Goal: Find contact information: Find contact information

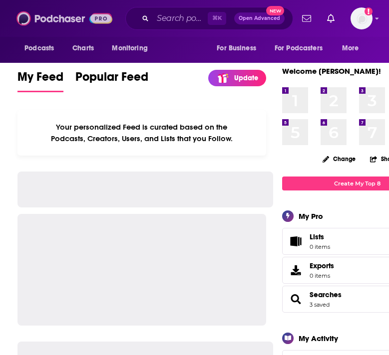
click at [90, 13] on img at bounding box center [64, 18] width 96 height 19
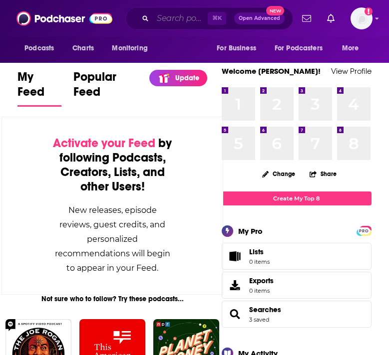
click at [200, 22] on input "Search podcasts, credits, & more..." at bounding box center [180, 18] width 55 height 16
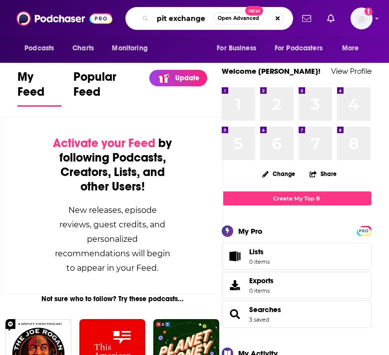
type input "pit exchange"
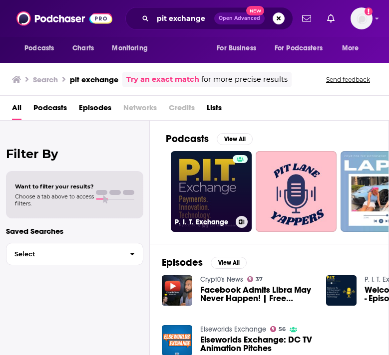
click at [213, 199] on link "P. I. T. Exchange" at bounding box center [211, 191] width 81 height 81
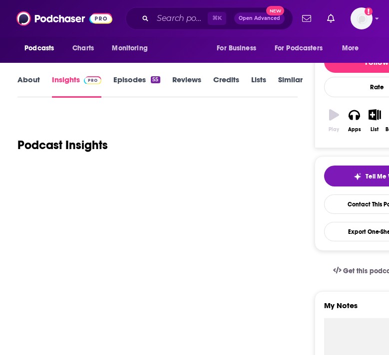
scroll to position [106, 0]
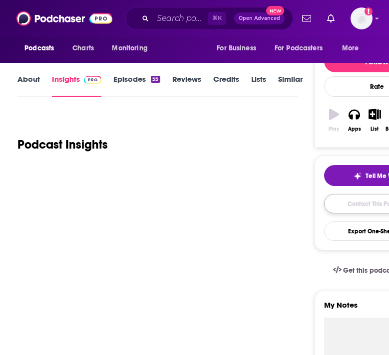
click at [362, 203] on link "Contact This Podcast" at bounding box center [377, 203] width 106 height 19
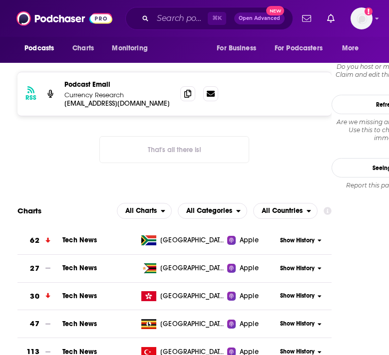
scroll to position [819, 0]
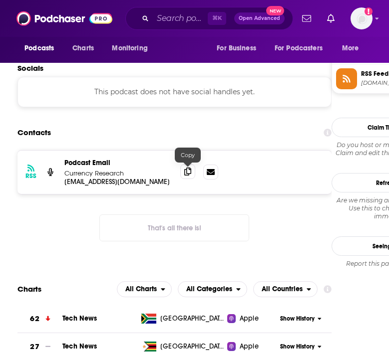
click at [184, 175] on icon at bounding box center [187, 172] width 7 height 8
click at [170, 15] on input "Search podcasts, credits, & more..." at bounding box center [180, 18] width 55 height 16
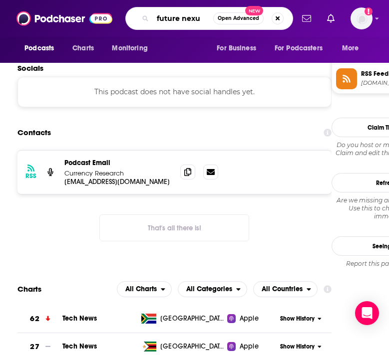
type input "future nexus"
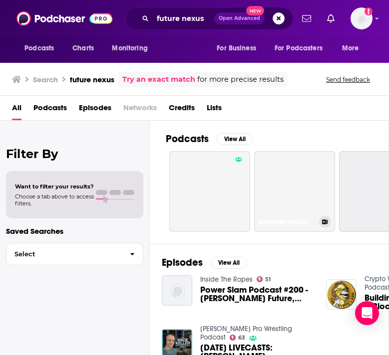
scroll to position [0, 273]
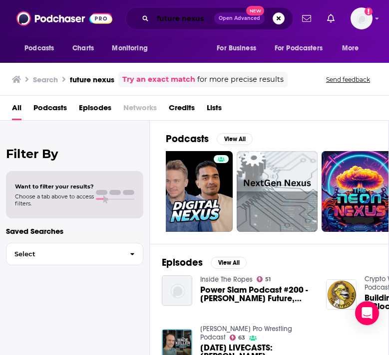
click at [203, 18] on input "future nexus" at bounding box center [183, 18] width 61 height 16
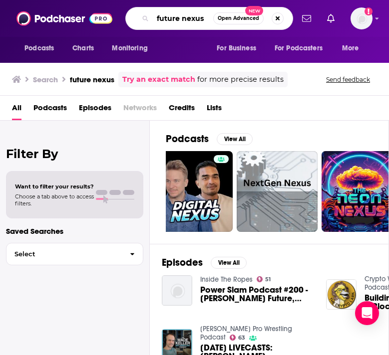
drag, startPoint x: 206, startPoint y: 18, endPoint x: 126, endPoint y: 12, distance: 79.6
click at [126, 13] on div "future nexus Open Advanced New" at bounding box center [209, 18] width 168 height 23
type input "fintech one"
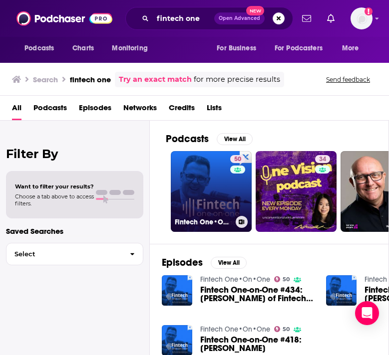
click at [207, 195] on link "50 Fintech One•On•One" at bounding box center [211, 191] width 81 height 81
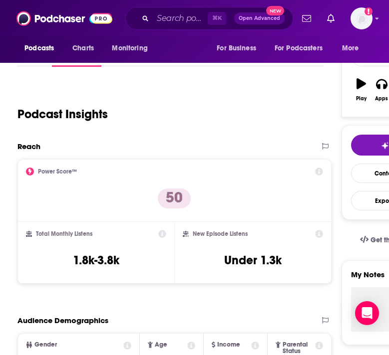
scroll to position [148, 0]
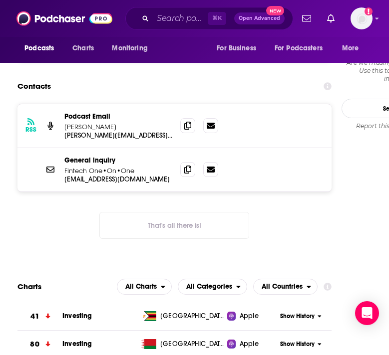
scroll to position [954, 0]
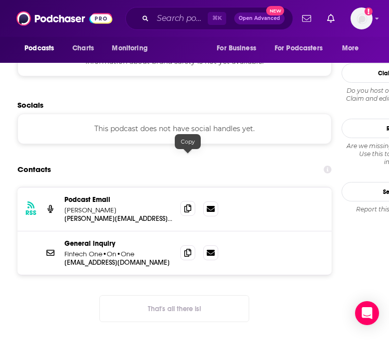
click at [191, 205] on icon at bounding box center [187, 209] width 7 height 8
click at [184, 248] on icon at bounding box center [187, 252] width 7 height 8
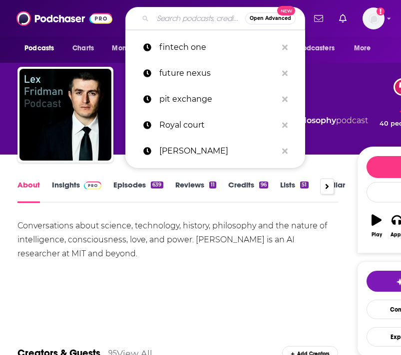
click at [181, 19] on input "Search podcasts, credits, & more..." at bounding box center [199, 18] width 92 height 16
paste input "3. Payments on Fire"
type input "3. Payments on Fire"
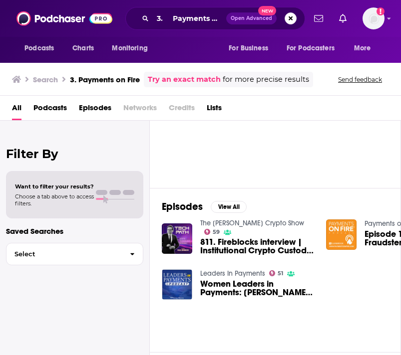
scroll to position [55, 0]
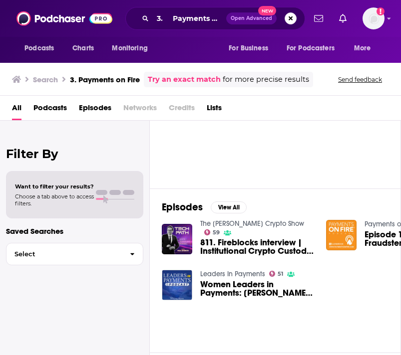
click at [235, 268] on div "The [PERSON_NAME] Crypto Show 59 811. Fireblocks interview | Institutional Cryp…" at bounding box center [275, 265] width 227 height 90
click at [236, 273] on link "Leaders In Payments" at bounding box center [232, 274] width 65 height 8
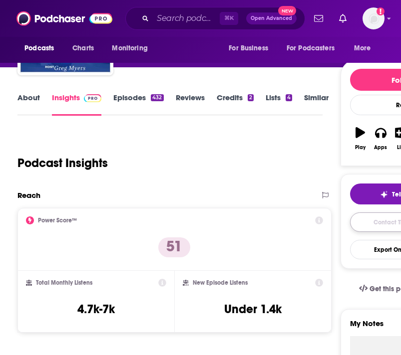
click at [343, 222] on link "Contact This Podcast" at bounding box center [403, 222] width 106 height 19
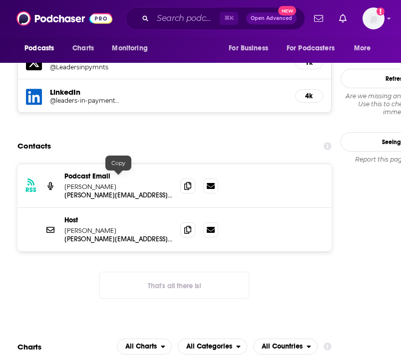
scroll to position [1089, 0]
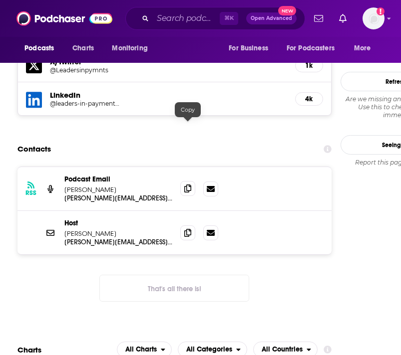
click at [192, 181] on span at bounding box center [187, 188] width 15 height 15
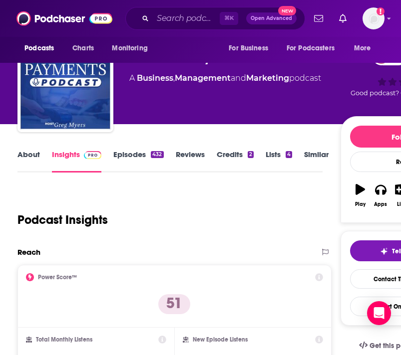
scroll to position [29, 0]
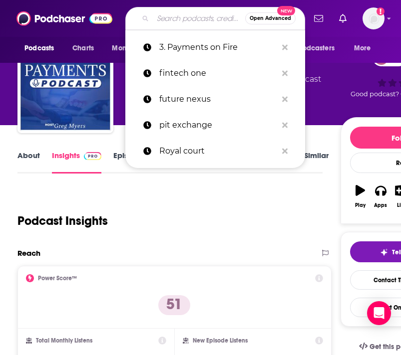
click at [175, 15] on input "Search podcasts, credits, & more..." at bounding box center [199, 18] width 92 height 16
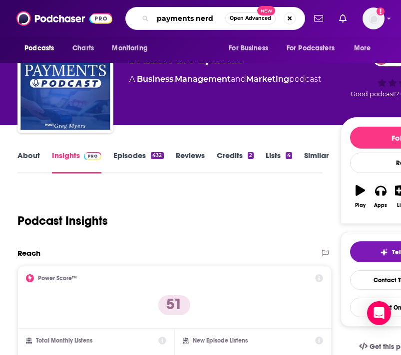
type input "payments nerds"
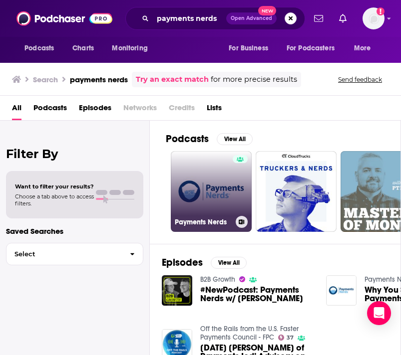
click at [189, 197] on link "Payments Nerds" at bounding box center [211, 191] width 81 height 81
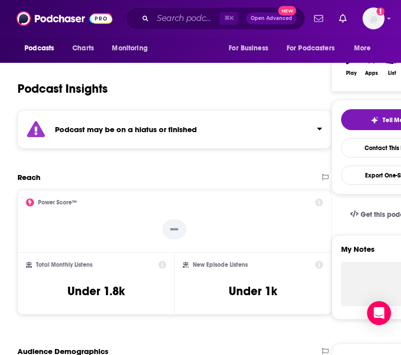
scroll to position [191, 0]
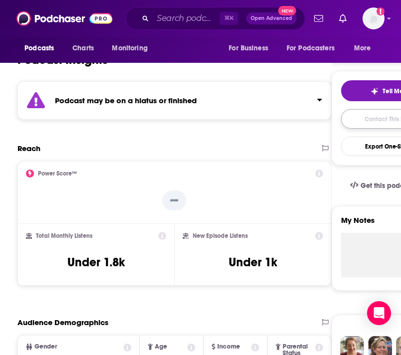
click at [343, 126] on link "Contact This Podcast" at bounding box center [394, 118] width 106 height 19
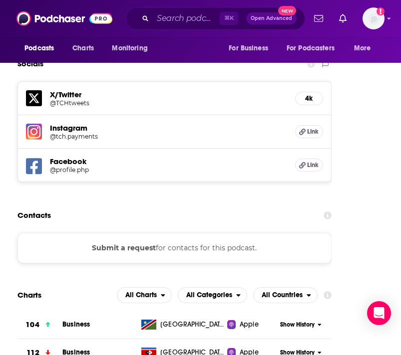
scroll to position [1057, 0]
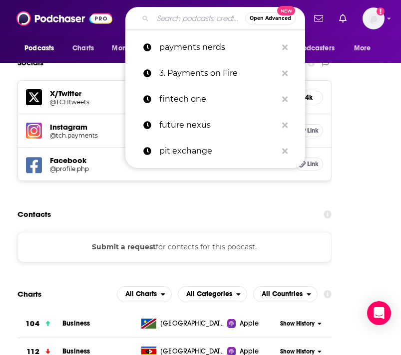
click at [177, 20] on input "Search podcasts, credits, & more..." at bounding box center [199, 18] width 92 height 16
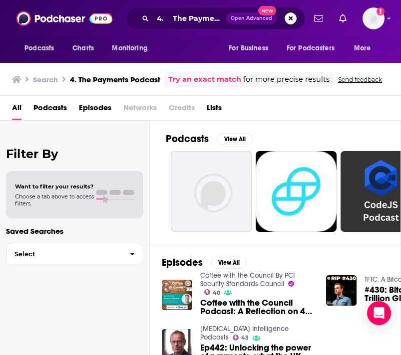
click at [284, 97] on div "All Podcasts Episodes Networks Credits Lists" at bounding box center [200, 108] width 401 height 25
click at [175, 21] on input "4. The Payments Podcast" at bounding box center [189, 18] width 73 height 16
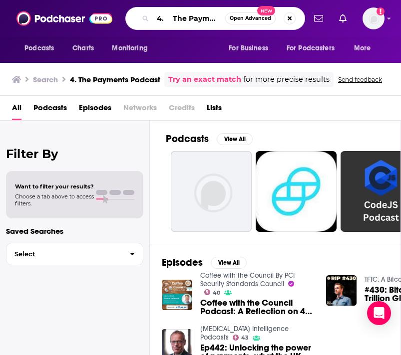
click at [174, 19] on input "4. The Payments Podcast" at bounding box center [189, 18] width 72 height 16
type input "The Payments Podcast"
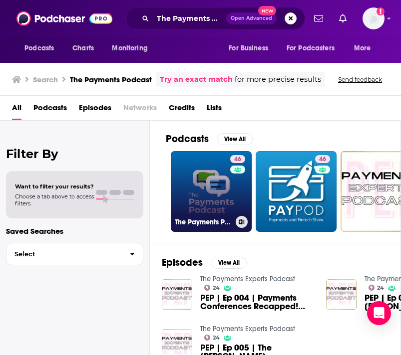
click at [233, 170] on link at bounding box center [237, 170] width 15 height 8
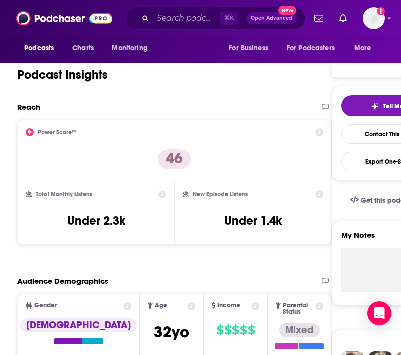
scroll to position [197, 0]
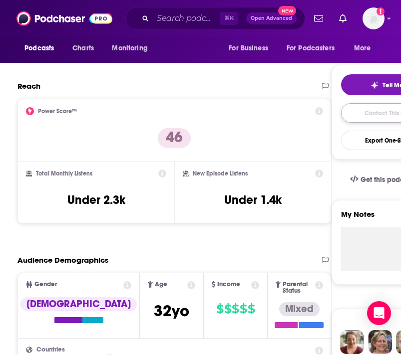
click at [343, 114] on link "Contact This Podcast" at bounding box center [394, 112] width 106 height 19
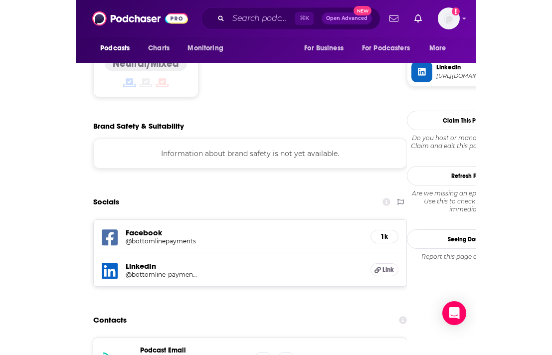
scroll to position [868, 0]
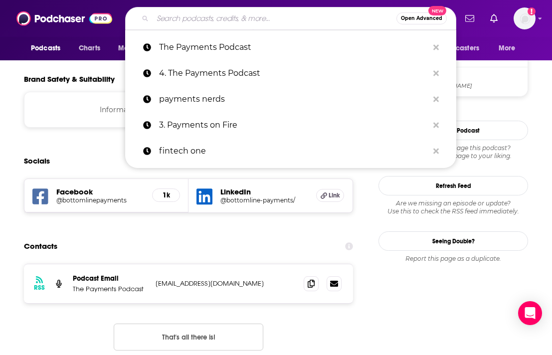
click at [171, 12] on input "Search podcasts, credits, & more..." at bounding box center [275, 18] width 244 height 16
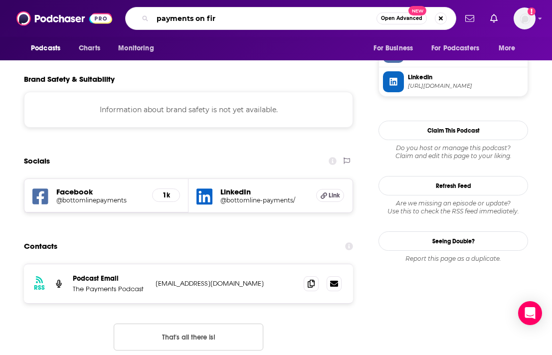
type input "payments on fire"
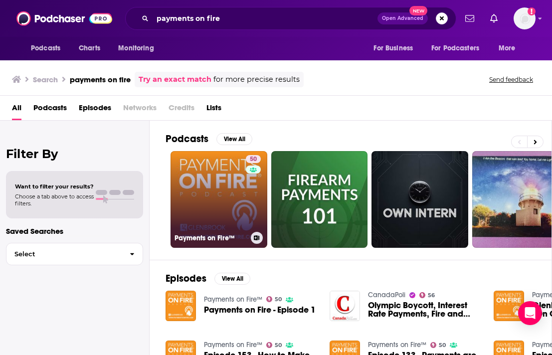
click at [192, 193] on link "50 Payments on Fire™" at bounding box center [219, 199] width 97 height 97
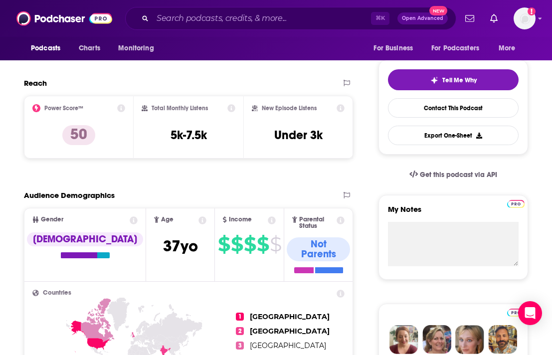
scroll to position [210, 0]
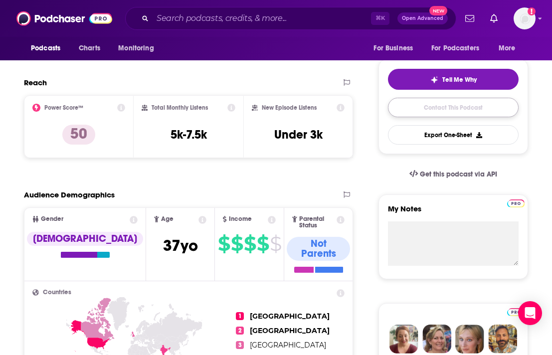
click at [343, 111] on link "Contact This Podcast" at bounding box center [453, 107] width 131 height 19
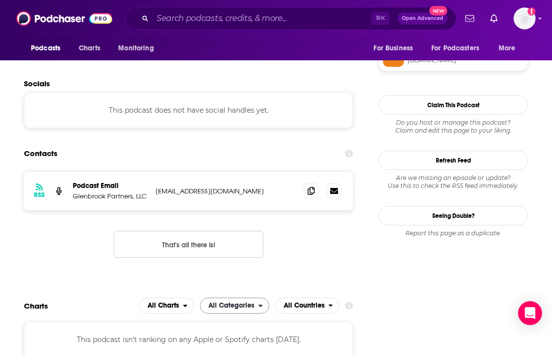
scroll to position [926, 0]
drag, startPoint x: 153, startPoint y: 142, endPoint x: 281, endPoint y: 141, distance: 128.2
click at [281, 172] on div "RSS Podcast Email Glenbrook Partners, LLC [EMAIL_ADDRESS][DOMAIN_NAME] [EMAIL_A…" at bounding box center [188, 191] width 329 height 39
click at [270, 188] on p "[EMAIL_ADDRESS][DOMAIN_NAME]" at bounding box center [222, 192] width 132 height 8
drag, startPoint x: 264, startPoint y: 147, endPoint x: 154, endPoint y: 146, distance: 110.3
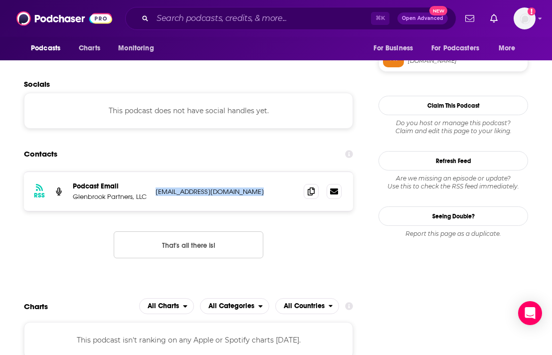
click at [154, 172] on div "RSS Podcast Email Glenbrook Partners, LLC [EMAIL_ADDRESS][DOMAIN_NAME] [EMAIL_A…" at bounding box center [188, 191] width 329 height 39
copy p "[EMAIL_ADDRESS][DOMAIN_NAME]"
click at [197, 19] on input "Search podcasts, credits, & more..." at bounding box center [262, 18] width 219 height 16
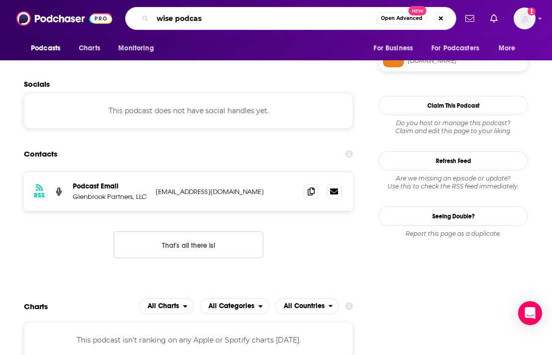
type input "wise podcast"
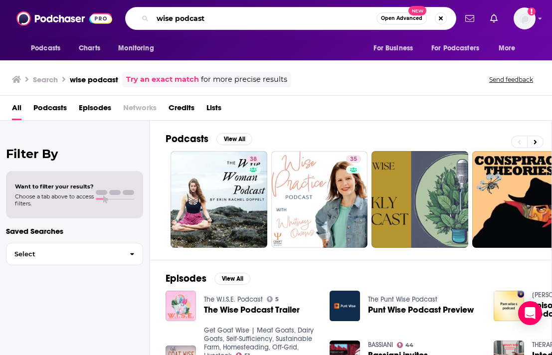
click at [209, 20] on input "wise podcast" at bounding box center [265, 18] width 224 height 16
drag, startPoint x: 225, startPoint y: 21, endPoint x: 190, endPoint y: 19, distance: 35.0
click at [190, 21] on input "wise podcast" at bounding box center [265, 18] width 224 height 16
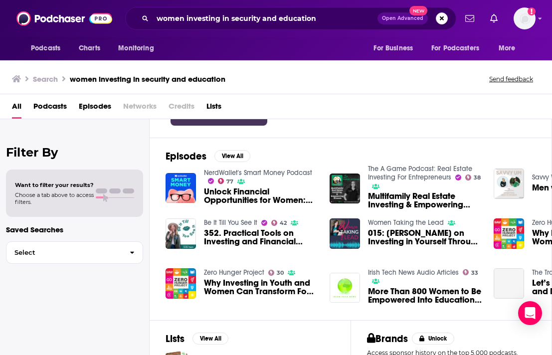
scroll to position [202, 0]
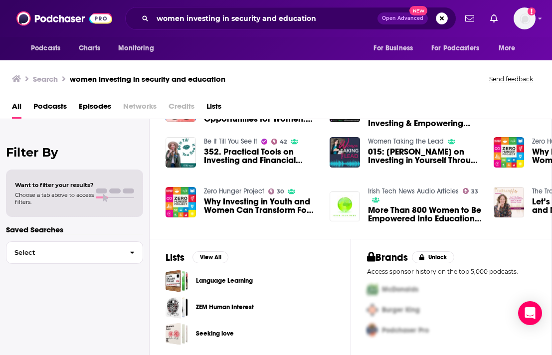
click at [343, 27] on div "women investing in security and education Open Advanced New" at bounding box center [290, 18] width 331 height 23
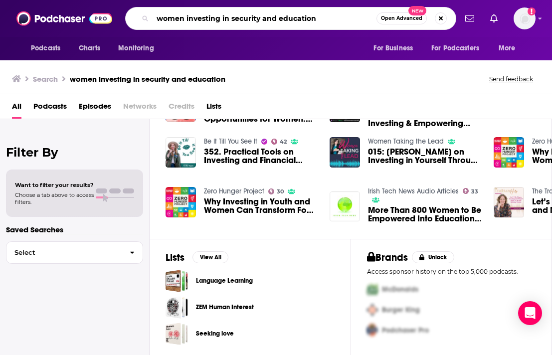
click at [343, 19] on input "women investing in security and education" at bounding box center [265, 18] width 224 height 16
drag, startPoint x: 346, startPoint y: 21, endPoint x: 138, endPoint y: 11, distance: 208.8
click at [138, 14] on div "women investing in security and education Open Advanced New" at bounding box center [290, 18] width 331 height 23
type input "paypod"
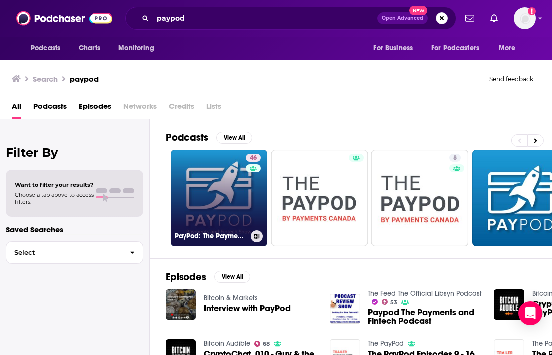
click at [200, 204] on link "46 PayPod: The Payments and Fintech Podcast" at bounding box center [219, 198] width 97 height 97
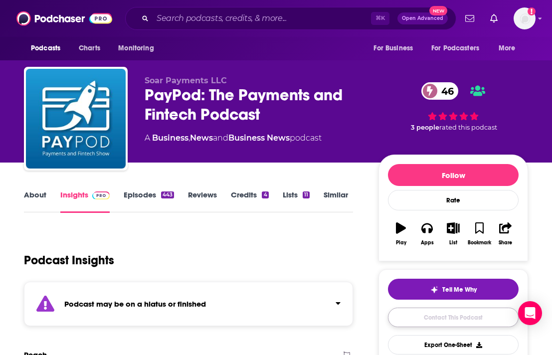
click at [343, 312] on link "Contact This Podcast" at bounding box center [453, 317] width 131 height 19
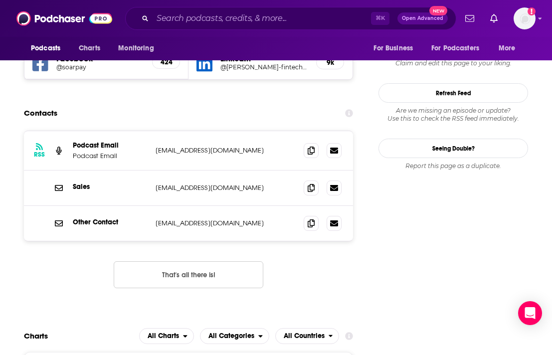
scroll to position [1024, 0]
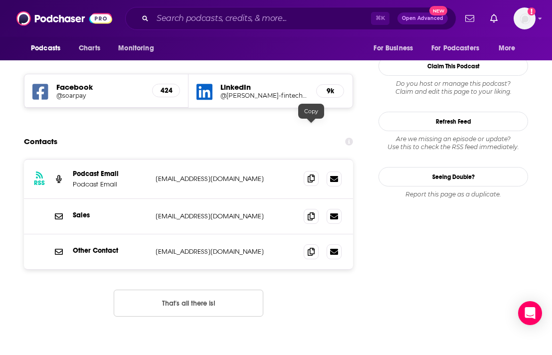
click at [313, 175] on icon at bounding box center [311, 179] width 7 height 8
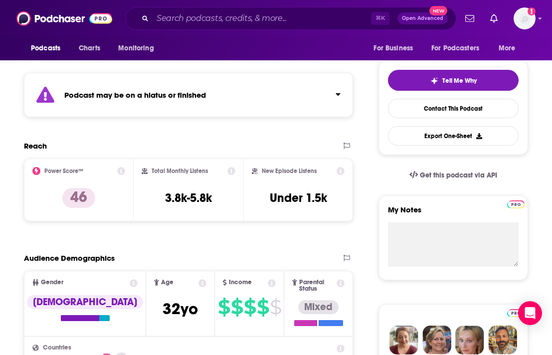
scroll to position [249, 0]
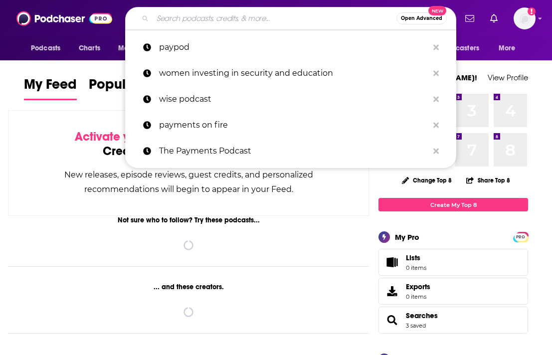
click at [284, 15] on input "Search podcasts, credits, & more..." at bounding box center [275, 18] width 244 height 16
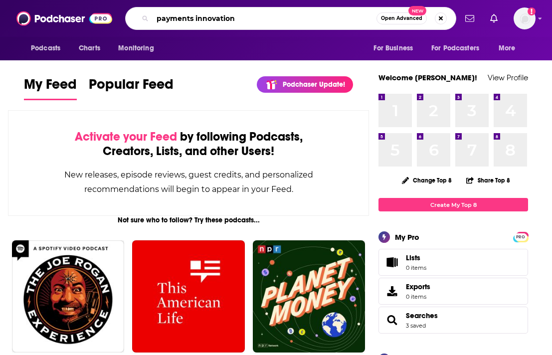
type input "payments innovation"
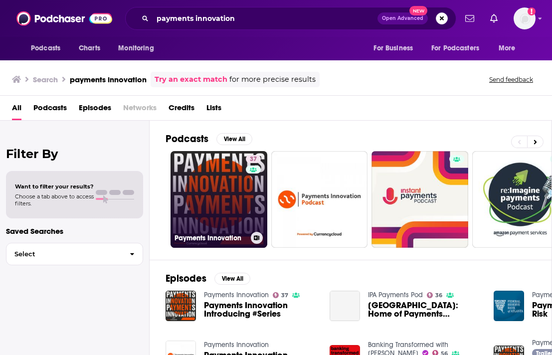
click at [188, 204] on link "37 Payments Innovation" at bounding box center [219, 199] width 97 height 97
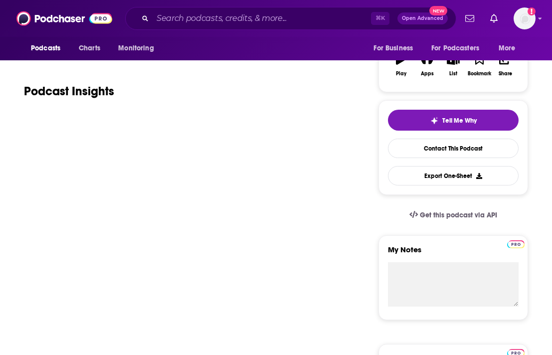
scroll to position [170, 0]
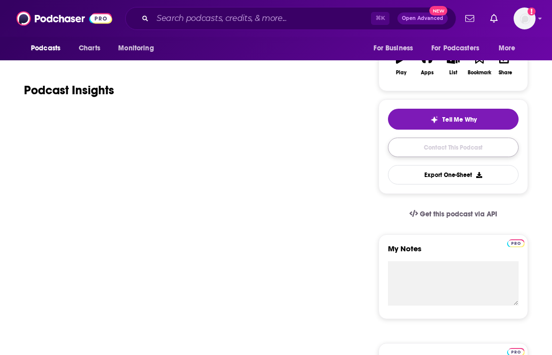
click at [433, 153] on link "Contact This Podcast" at bounding box center [453, 147] width 131 height 19
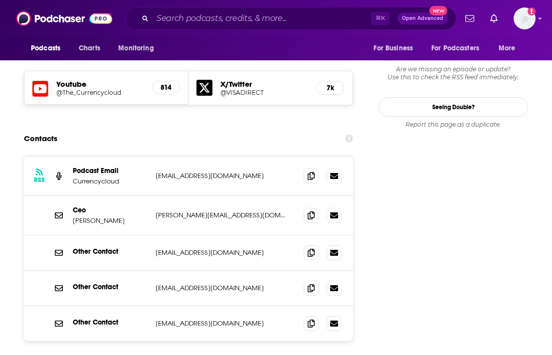
scroll to position [1083, 0]
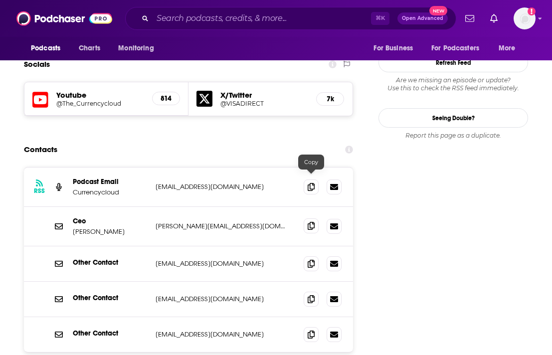
click at [309, 222] on icon at bounding box center [311, 226] width 7 height 8
click at [245, 168] on div "RSS Podcast Email Currencycloud info+63cfdf2c82e68800105bb628@mg-eu.acast.com i…" at bounding box center [188, 187] width 329 height 39
click at [239, 183] on p "info+63cfdf2c82e68800105bb628@mg-eu.acast.com" at bounding box center [222, 187] width 132 height 8
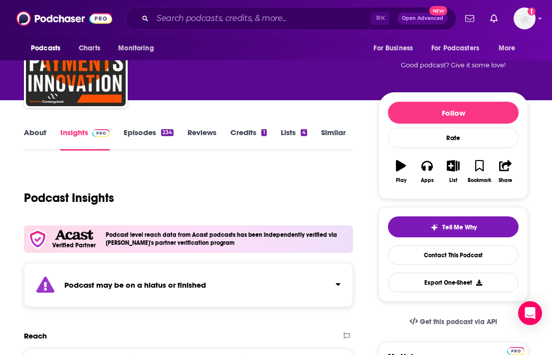
scroll to position [54, 0]
